Goal: Task Accomplishment & Management: Complete application form

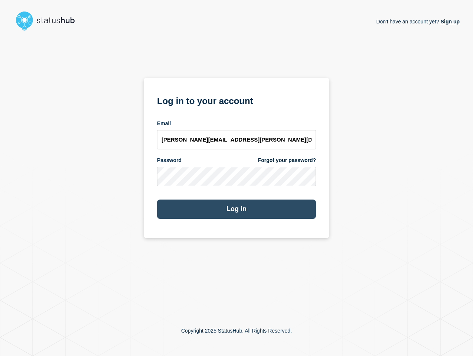
click at [369, 222] on div "Don't have an account yet? Sign up Log in to your account Email [PERSON_NAME][E…" at bounding box center [236, 170] width 446 height 272
click at [253, 213] on button "Log in" at bounding box center [236, 208] width 159 height 19
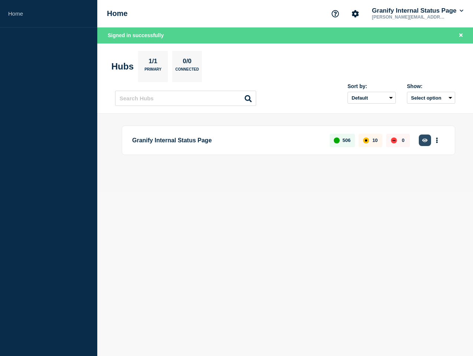
click at [429, 143] on button "button" at bounding box center [425, 140] width 12 height 12
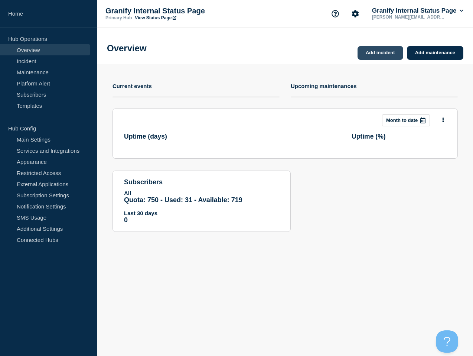
click at [376, 55] on link "Add incident" at bounding box center [381, 53] width 46 height 14
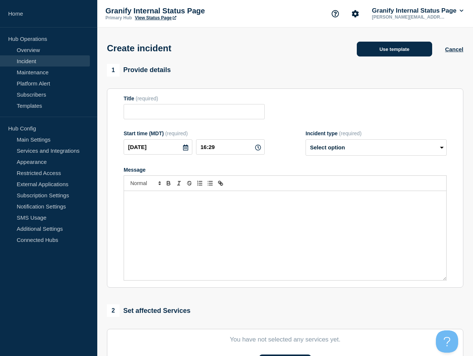
click at [378, 52] on button "Use template" at bounding box center [394, 49] width 75 height 15
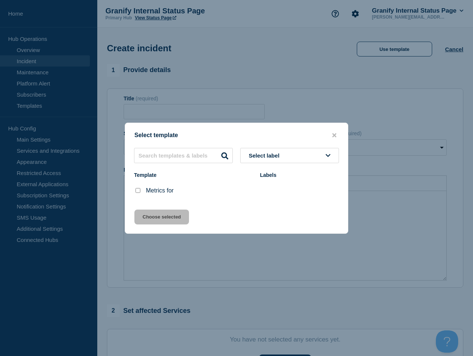
click at [136, 191] on input "Metrics for checkbox" at bounding box center [138, 190] width 5 height 5
checkbox input "true"
drag, startPoint x: 154, startPoint y: 215, endPoint x: 172, endPoint y: 207, distance: 20.3
click at [154, 215] on button "Choose selected" at bounding box center [161, 216] width 55 height 15
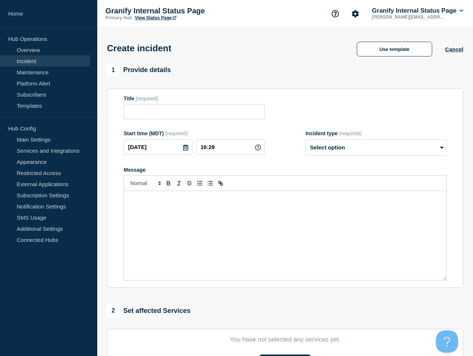
type input "Metrics for"
select select "monitoring"
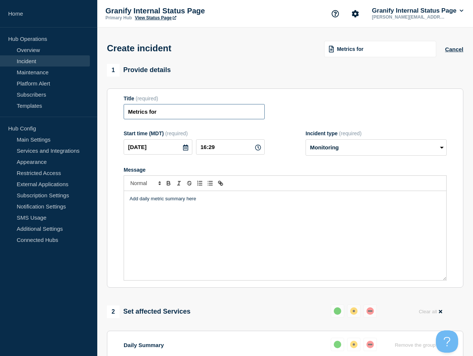
click at [213, 115] on input "Metrics for" at bounding box center [194, 111] width 141 height 15
type input "Metrics for 9/16"
click at [282, 248] on div "Add daily metric summary here" at bounding box center [285, 235] width 322 height 89
click at [219, 154] on input "16:29" at bounding box center [230, 146] width 69 height 15
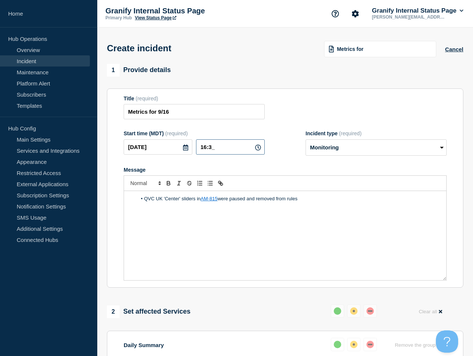
type input "16:30"
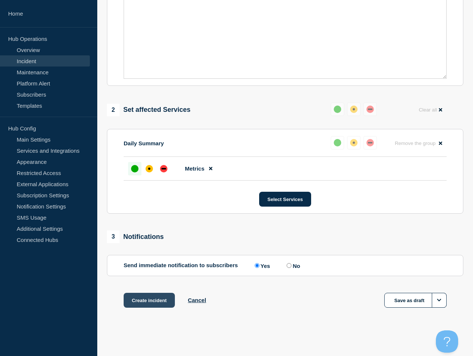
click at [152, 303] on button "Create incident" at bounding box center [149, 300] width 51 height 15
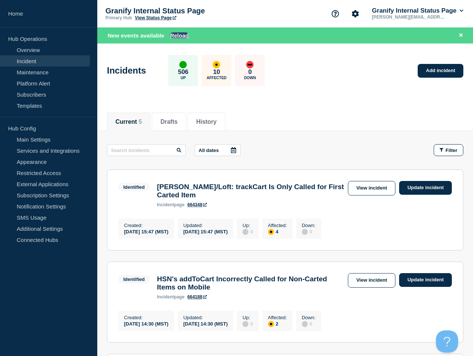
drag, startPoint x: 179, startPoint y: 33, endPoint x: 170, endPoint y: 38, distance: 10.0
click at [179, 33] on button "Reload" at bounding box center [179, 35] width 19 height 6
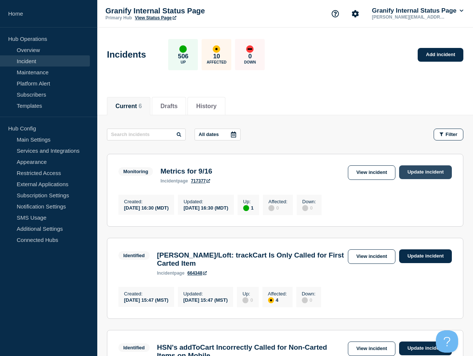
click at [423, 176] on link "Update incident" at bounding box center [425, 172] width 53 height 14
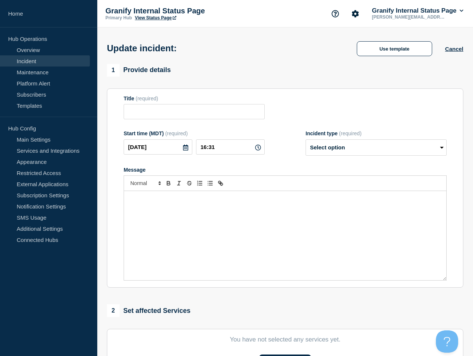
type input "Metrics for 9/16"
click at [358, 156] on select "Select option Investigating Identified Monitoring Resolved" at bounding box center [376, 147] width 141 height 16
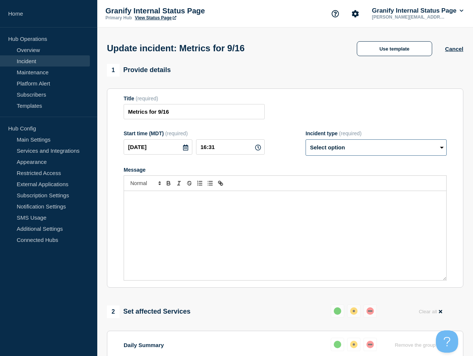
select select "resolved"
click at [306, 144] on select "Select option Investigating Identified Monitoring Resolved" at bounding box center [376, 147] width 141 height 16
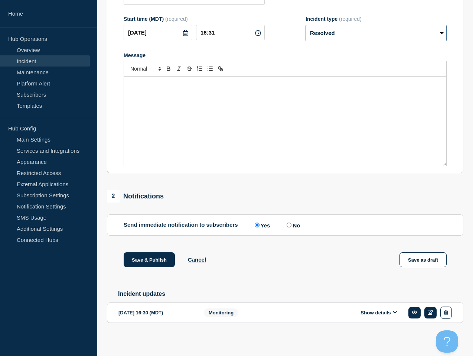
scroll to position [126, 0]
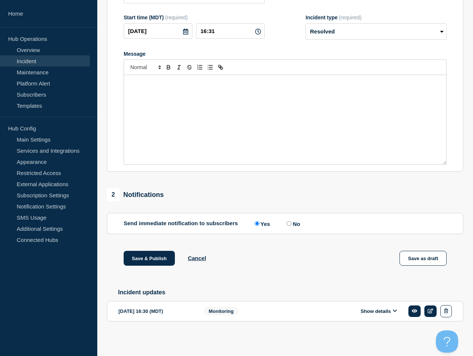
drag, startPoint x: 286, startPoint y: 220, endPoint x: 189, endPoint y: 256, distance: 103.1
click at [287, 221] on input "No" at bounding box center [289, 223] width 5 height 5
radio input "true"
radio input "false"
click at [162, 258] on button "Save & Publish" at bounding box center [149, 258] width 51 height 15
